Goal: Information Seeking & Learning: Learn about a topic

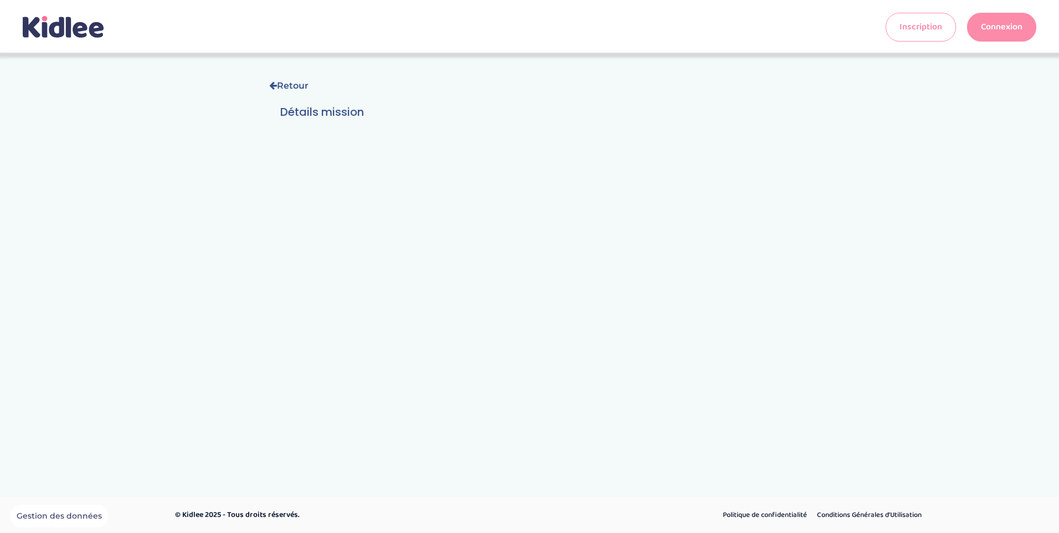
click at [324, 112] on h3 "Détails mission" at bounding box center [529, 112] width 499 height 17
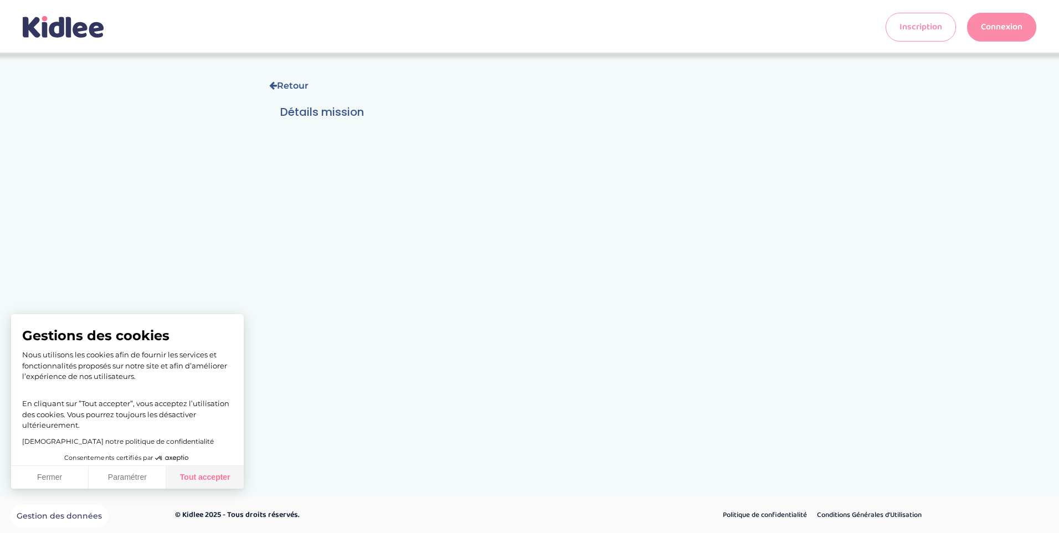
click at [194, 472] on button "Tout accepter" at bounding box center [205, 477] width 78 height 23
checkbox input "true"
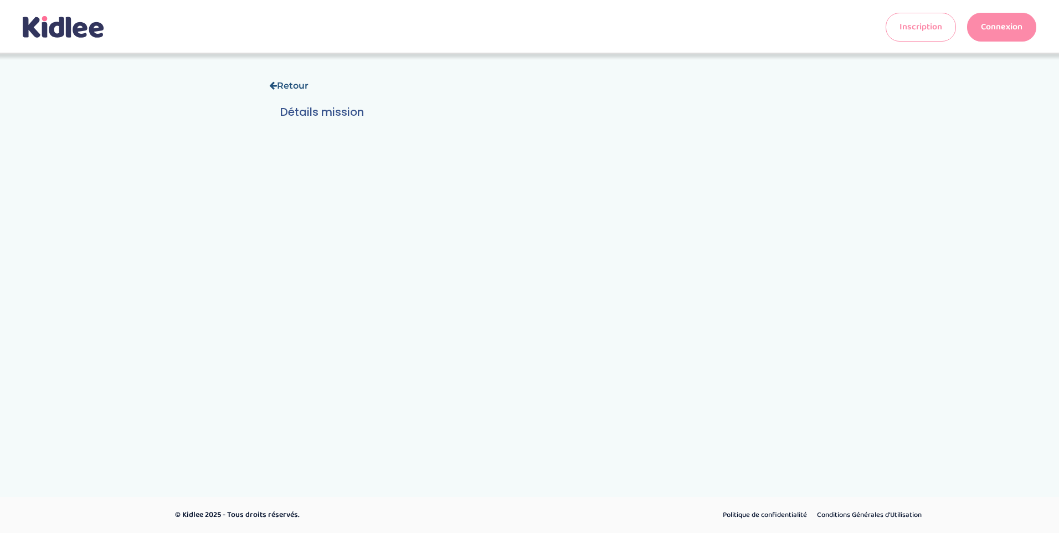
click at [297, 84] on link "Retour" at bounding box center [288, 85] width 39 height 11
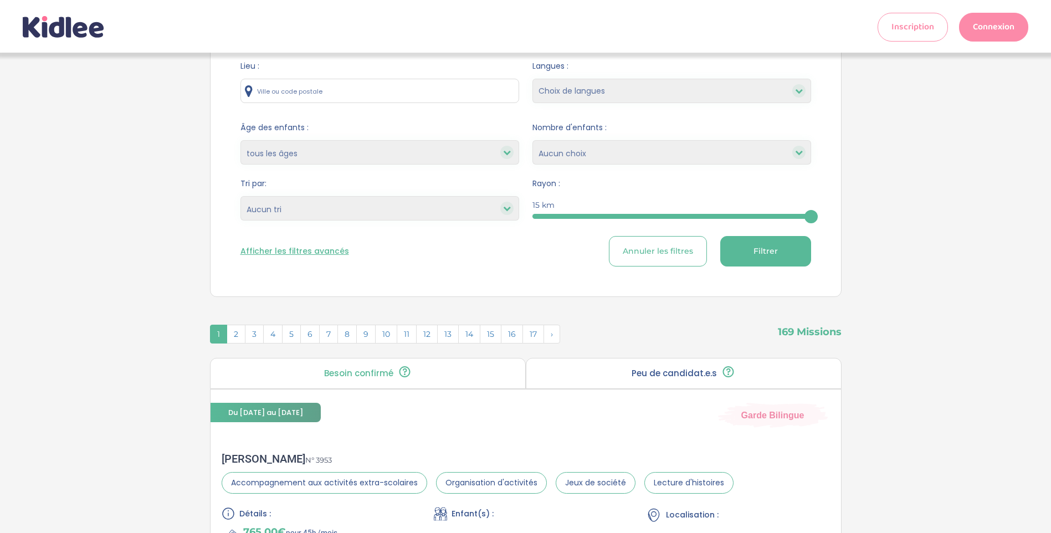
scroll to position [277, 0]
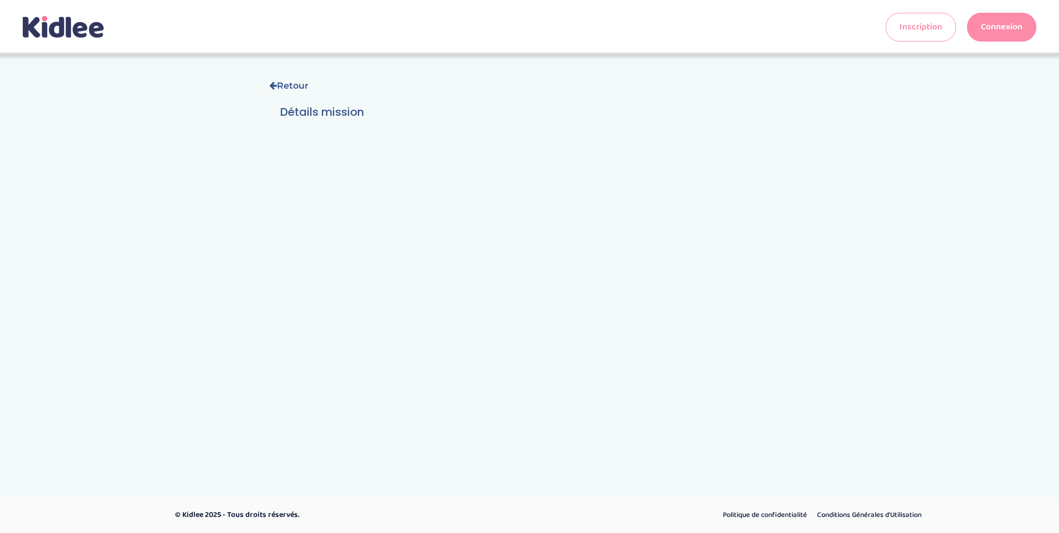
click at [315, 113] on h3 "Détails mission" at bounding box center [529, 112] width 499 height 17
click at [352, 112] on h3 "Détails mission" at bounding box center [529, 112] width 499 height 17
click at [350, 109] on h3 "Détails mission" at bounding box center [529, 112] width 499 height 17
drag, startPoint x: 350, startPoint y: 109, endPoint x: 291, endPoint y: 83, distance: 64.0
click at [291, 83] on link "Retour" at bounding box center [288, 85] width 39 height 11
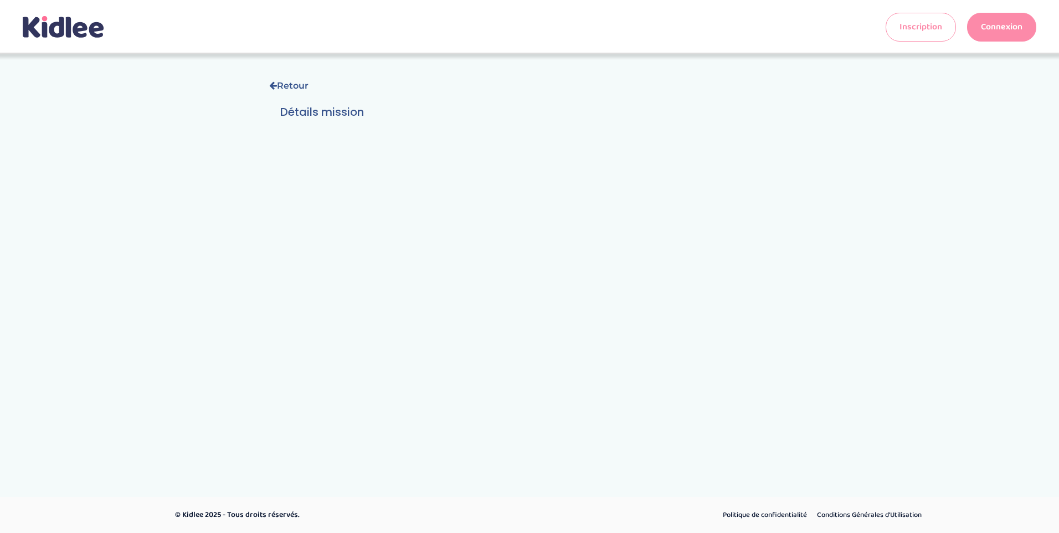
click at [310, 116] on h3 "Détails mission" at bounding box center [529, 112] width 499 height 17
drag, startPoint x: 310, startPoint y: 116, endPoint x: 469, endPoint y: 196, distance: 177.1
click at [469, 196] on div "Retour Détails mission" at bounding box center [529, 248] width 1059 height 388
click at [326, 111] on h3 "Détails mission" at bounding box center [529, 112] width 499 height 17
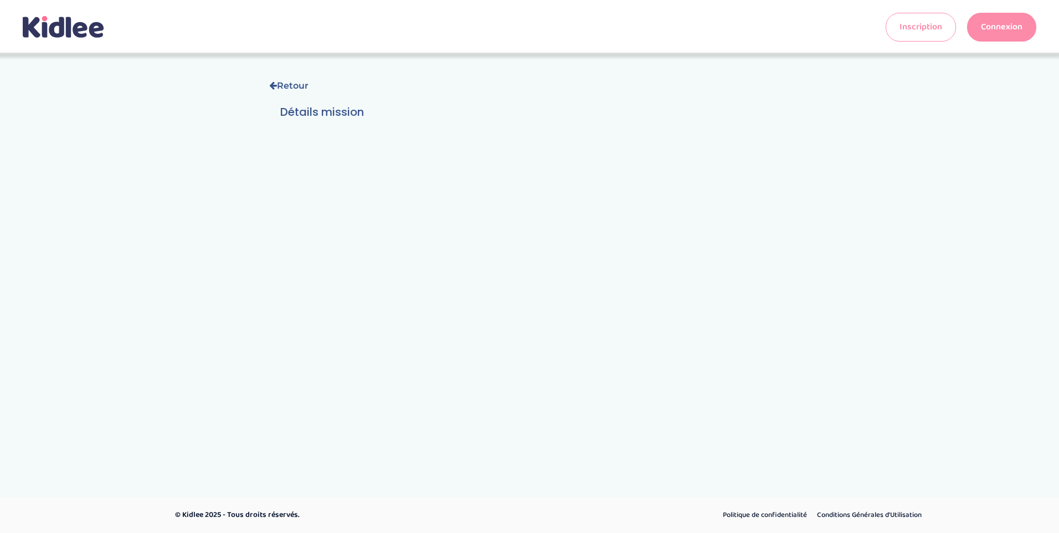
drag, startPoint x: 363, startPoint y: 117, endPoint x: 274, endPoint y: 119, distance: 89.2
drag, startPoint x: 274, startPoint y: 119, endPoint x: 374, endPoint y: 100, distance: 102.0
click at [374, 100] on div "Retour Détails mission" at bounding box center [530, 105] width 554 height 69
drag, startPoint x: 353, startPoint y: 115, endPoint x: 256, endPoint y: 124, distance: 97.3
click at [256, 124] on div "Retour Détails mission" at bounding box center [530, 105] width 554 height 69
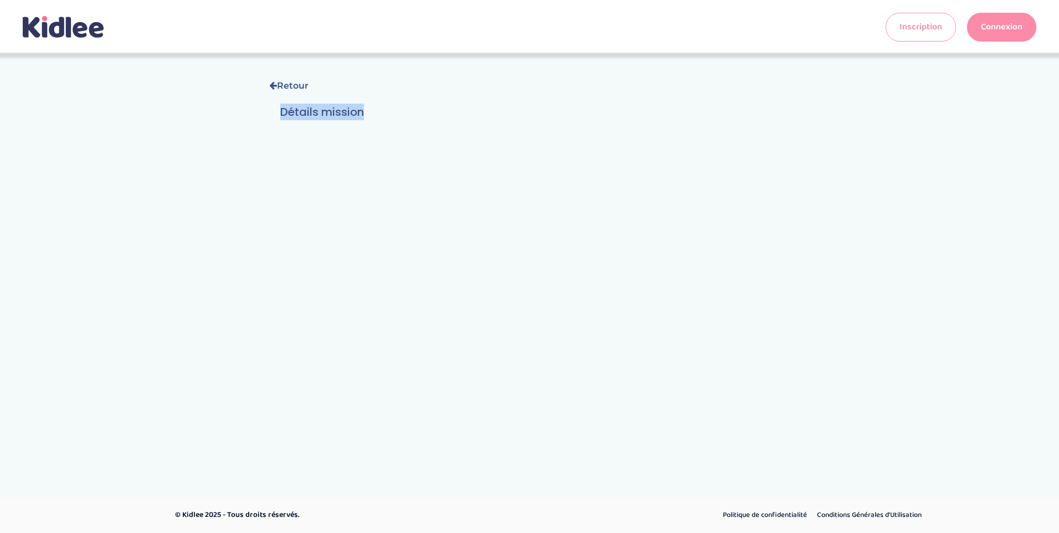
drag, startPoint x: 256, startPoint y: 124, endPoint x: 372, endPoint y: 114, distance: 116.7
drag, startPoint x: 372, startPoint y: 114, endPoint x: 353, endPoint y: 114, distance: 19.4
click at [353, 114] on h3 "Détails mission" at bounding box center [529, 112] width 499 height 17
drag, startPoint x: 353, startPoint y: 114, endPoint x: 288, endPoint y: 96, distance: 67.9
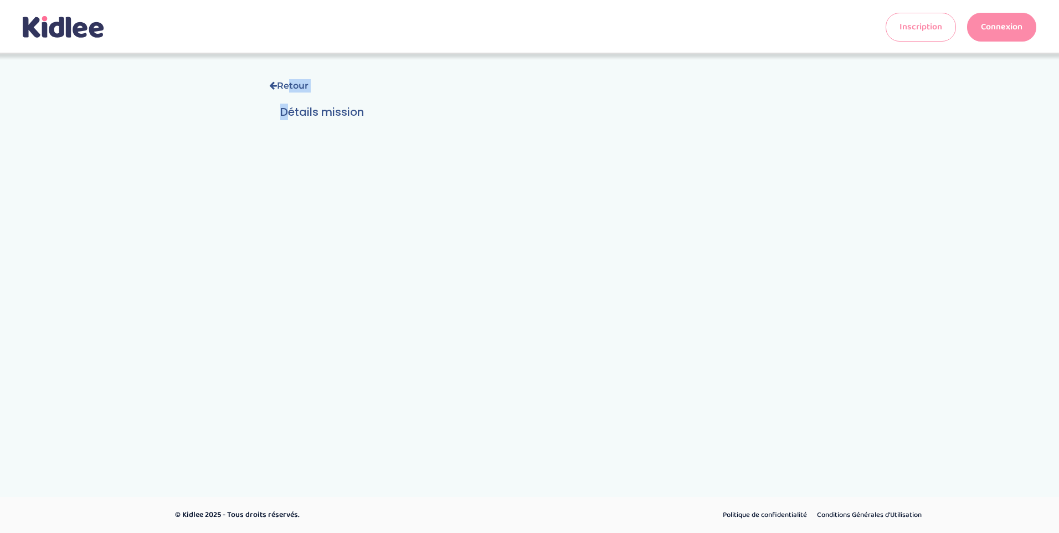
click at [288, 96] on div "Retour Détails mission" at bounding box center [530, 105] width 554 height 69
drag, startPoint x: 288, startPoint y: 96, endPoint x: 291, endPoint y: 88, distance: 8.4
click at [291, 90] on div "Retour Détails mission" at bounding box center [530, 105] width 554 height 69
click at [288, 86] on link "Retour" at bounding box center [288, 85] width 39 height 11
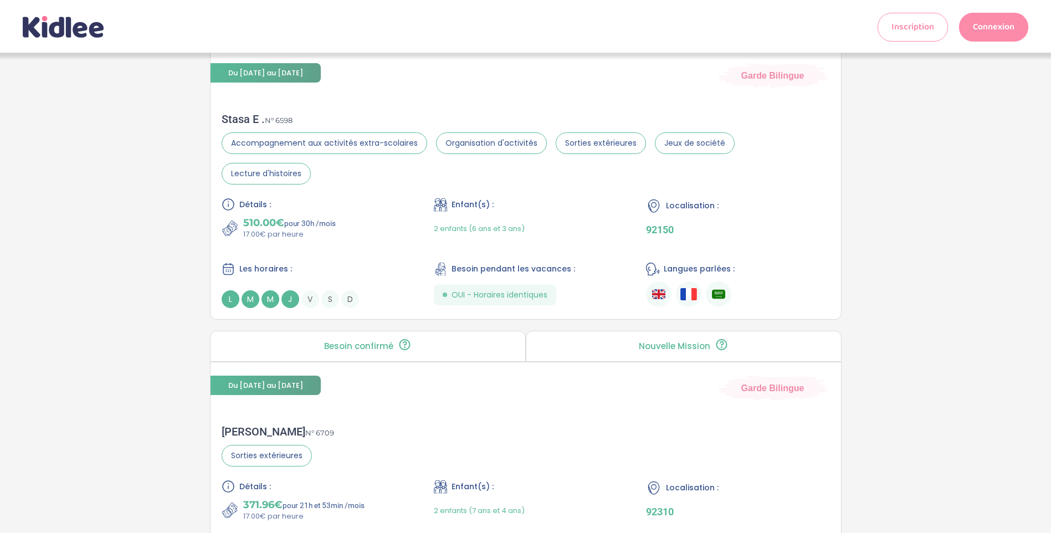
scroll to position [720, 0]
